Goal: Information Seeking & Learning: Learn about a topic

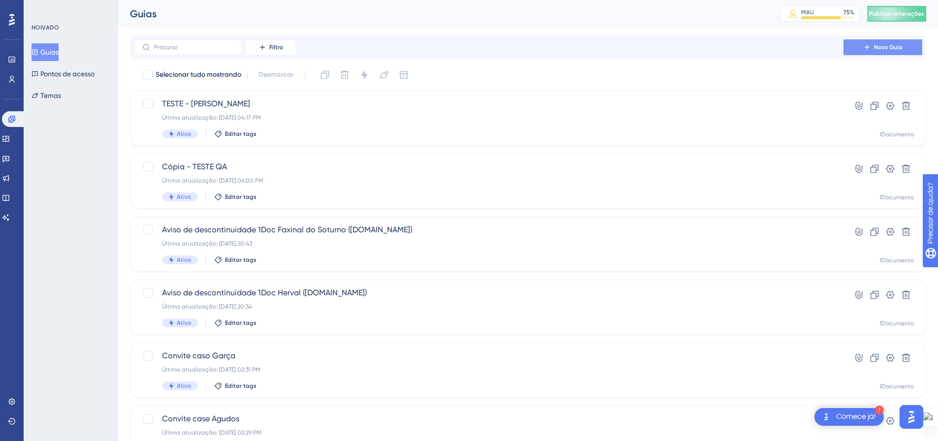
click at [853, 46] on button "Novo Guia" at bounding box center [883, 47] width 79 height 16
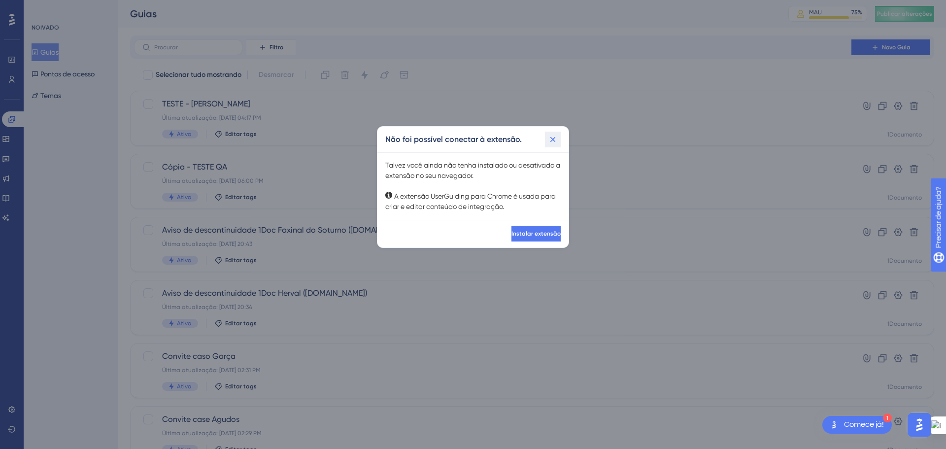
click at [552, 137] on icon at bounding box center [553, 139] width 10 height 10
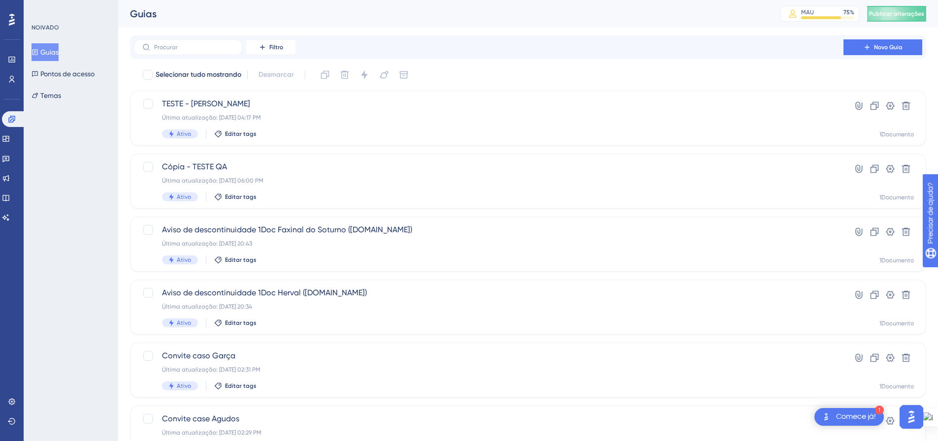
click at [877, 49] on font "Novo Guia" at bounding box center [888, 47] width 29 height 7
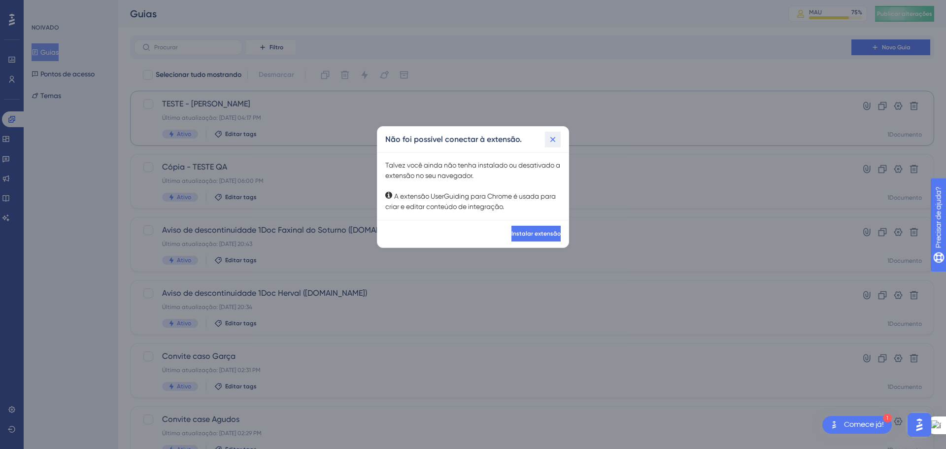
drag, startPoint x: 546, startPoint y: 136, endPoint x: 592, endPoint y: 93, distance: 62.7
click at [546, 137] on button at bounding box center [553, 140] width 16 height 16
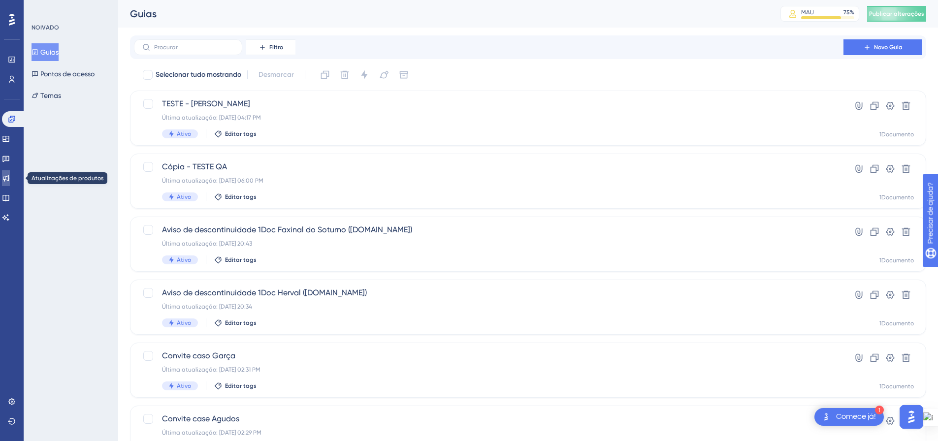
click at [9, 176] on icon at bounding box center [6, 178] width 6 height 6
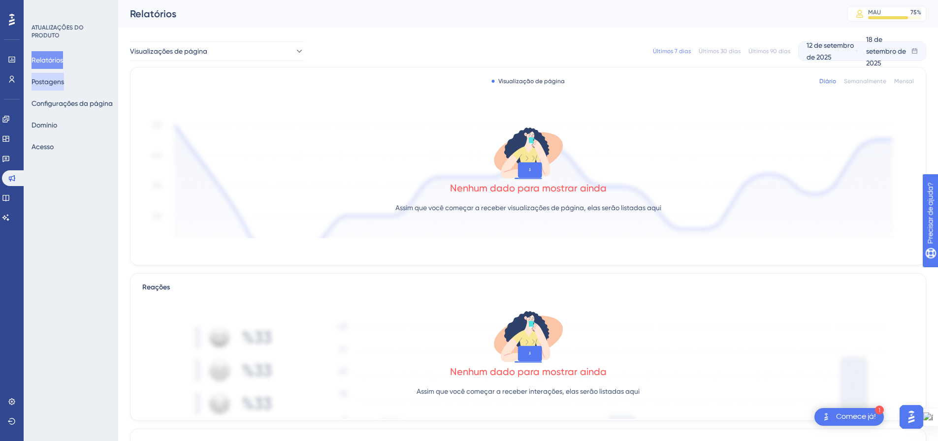
click at [45, 82] on font "Postagens" at bounding box center [48, 82] width 33 height 8
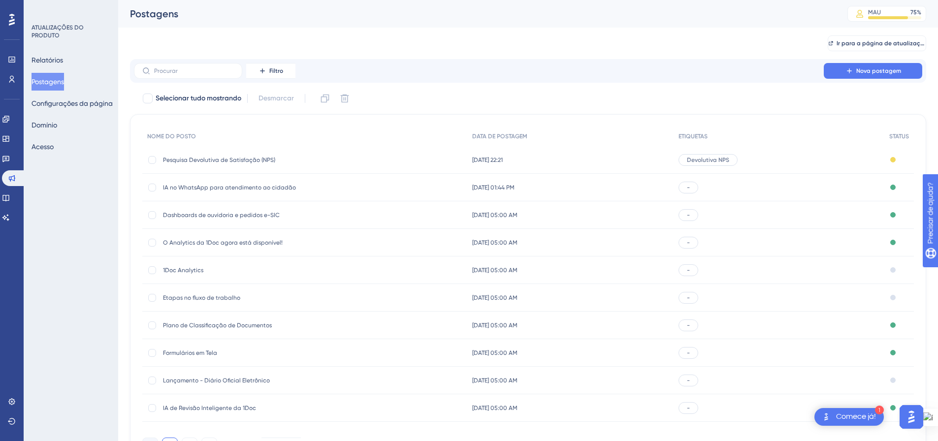
click at [256, 162] on font "Pesquisa Devolutiva de Satisfação (NPS)" at bounding box center [219, 160] width 112 height 7
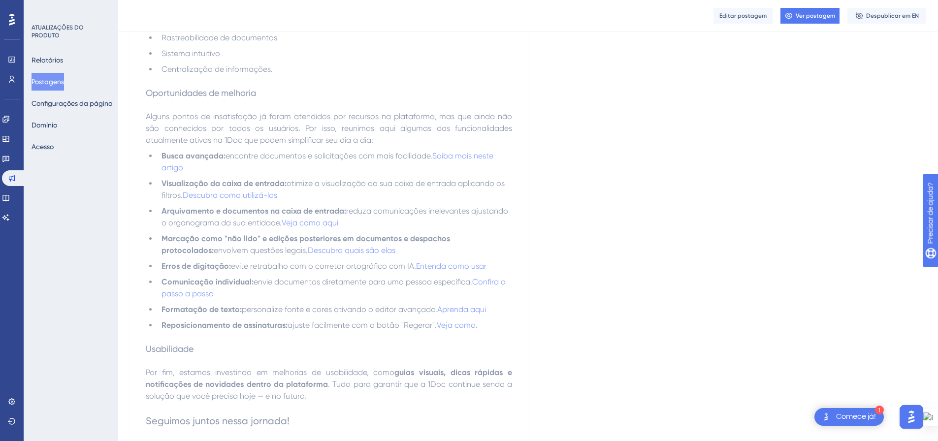
scroll to position [690, 0]
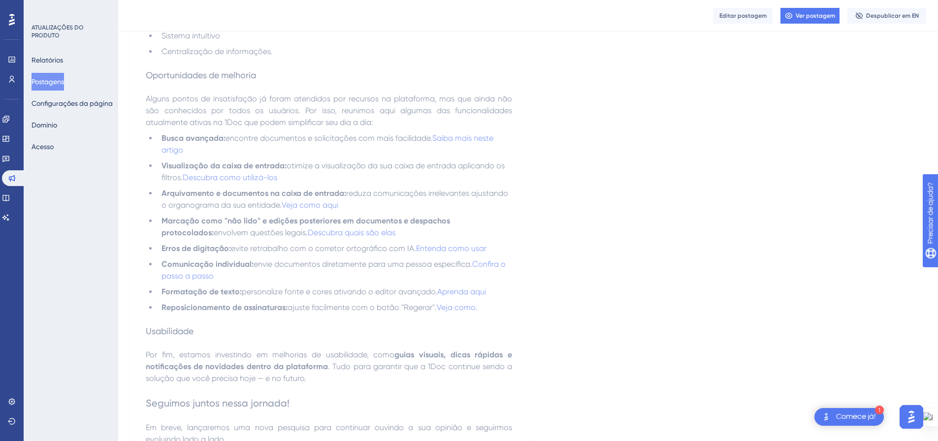
scroll to position [690, 0]
